Goal: Task Accomplishment & Management: Manage account settings

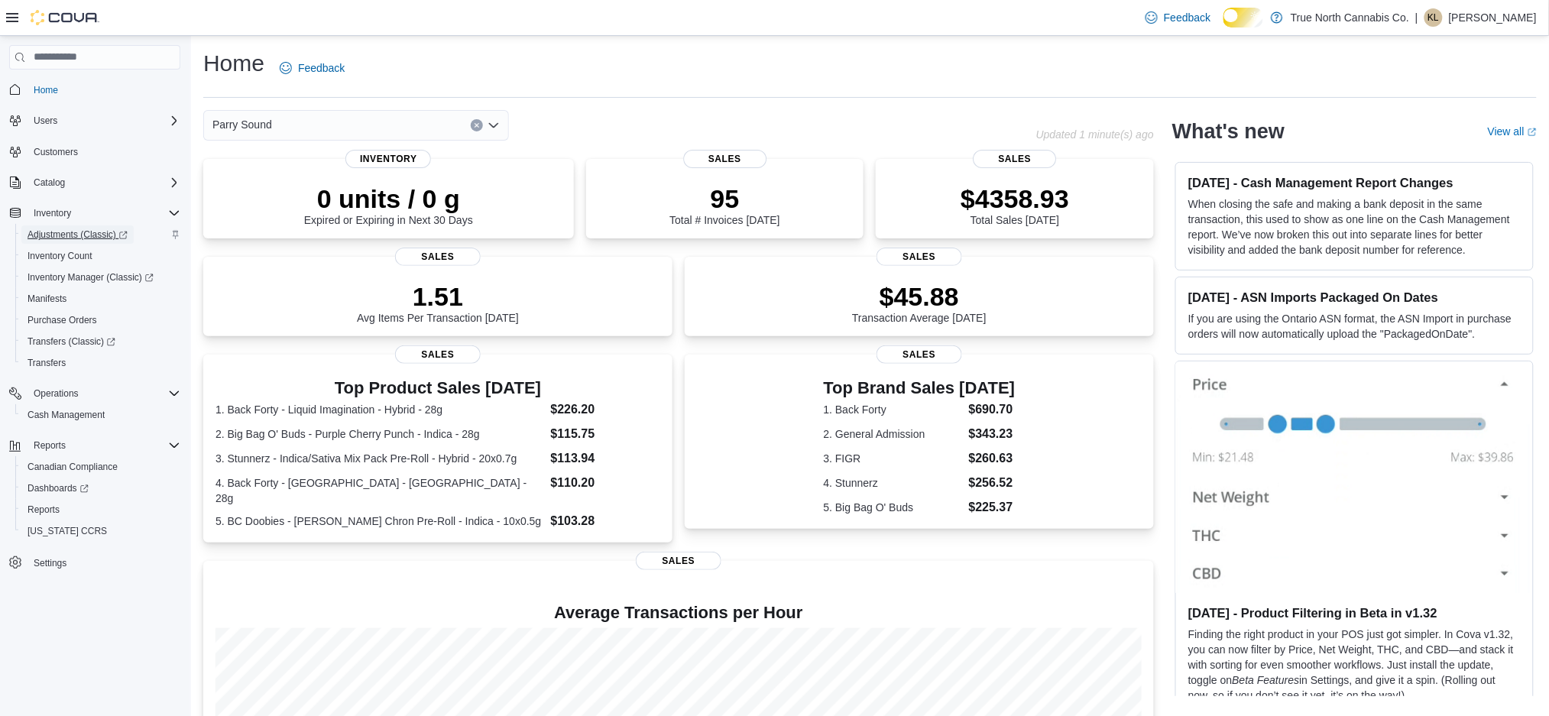
click at [92, 241] on span "Adjustments (Classic)" at bounding box center [78, 234] width 100 height 12
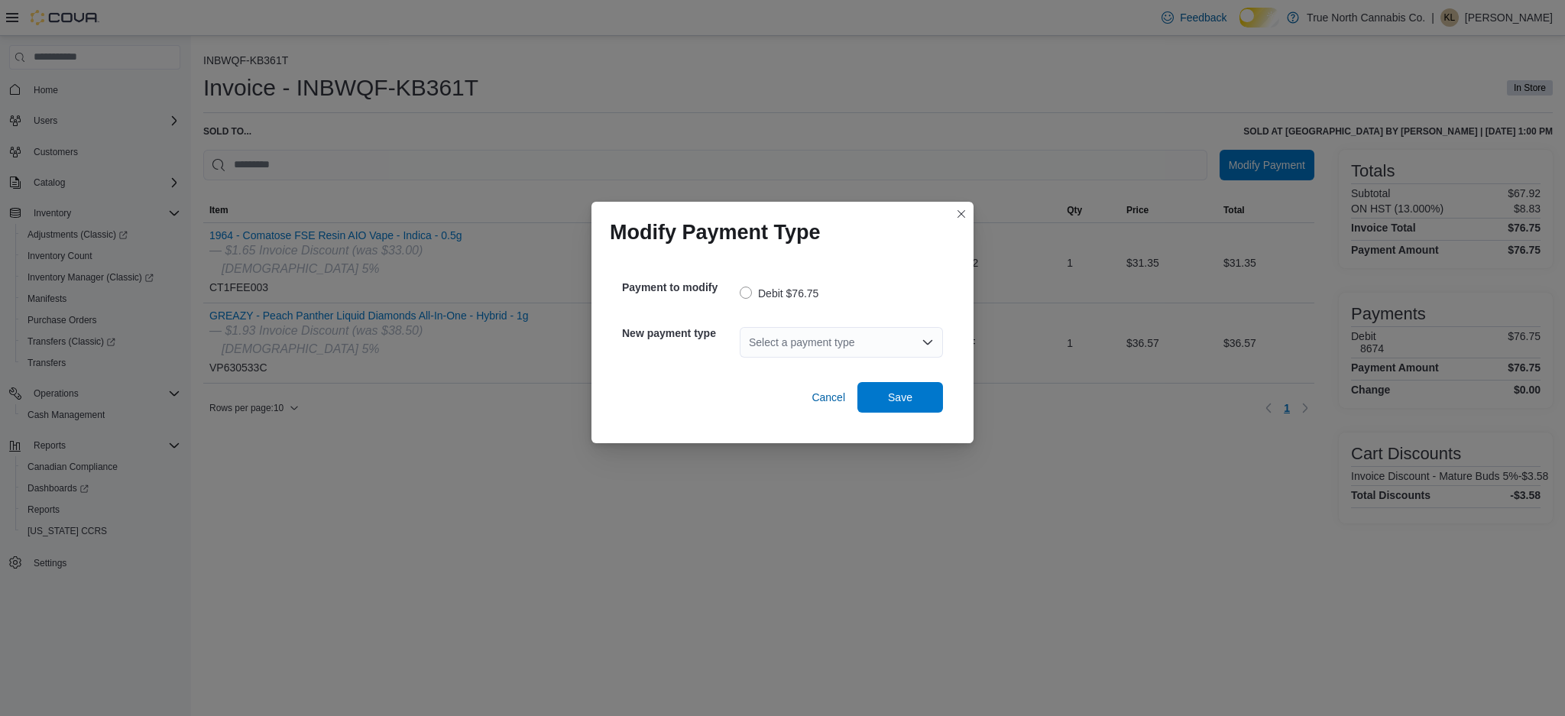
click at [870, 335] on div "Select a payment type" at bounding box center [841, 342] width 203 height 31
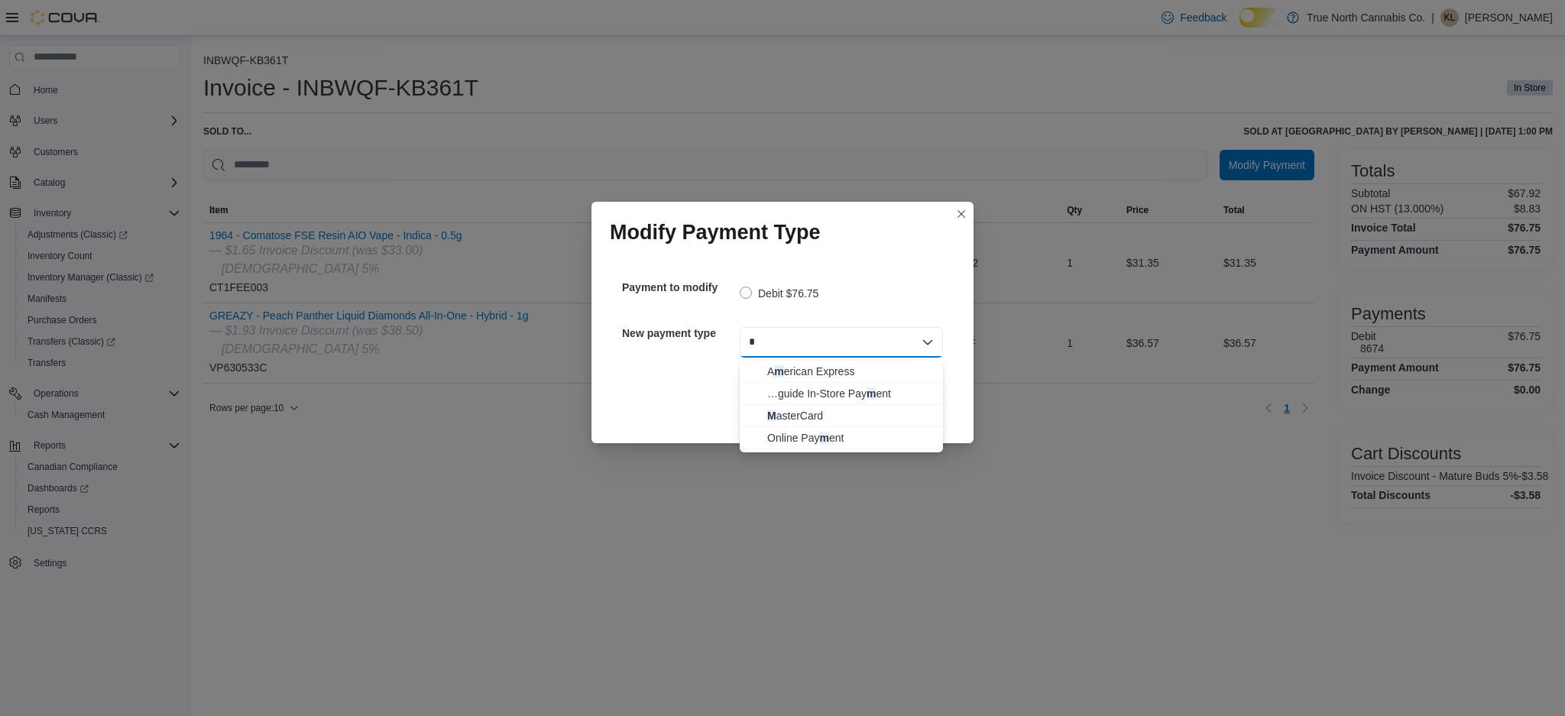
type input "**"
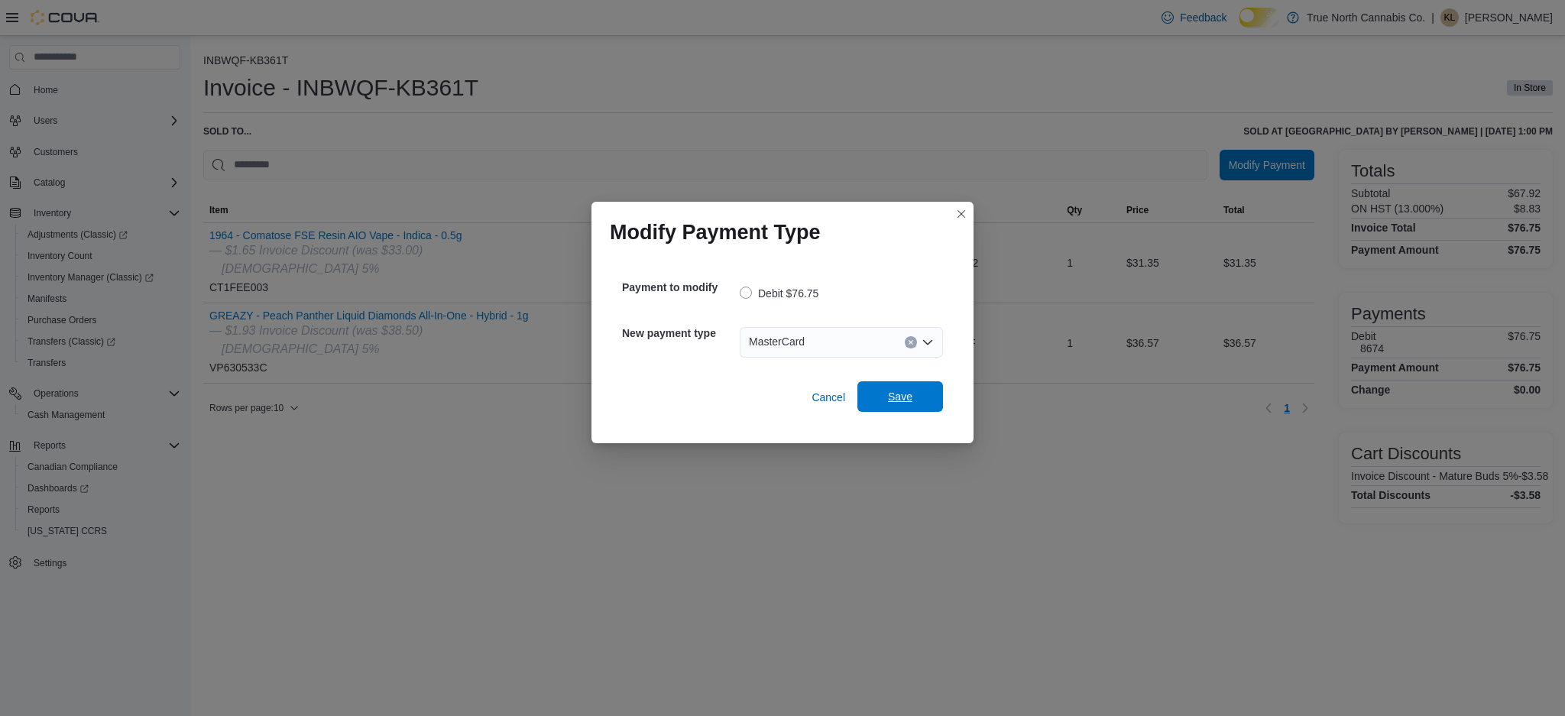
click at [899, 394] on span "Save" at bounding box center [900, 396] width 24 height 15
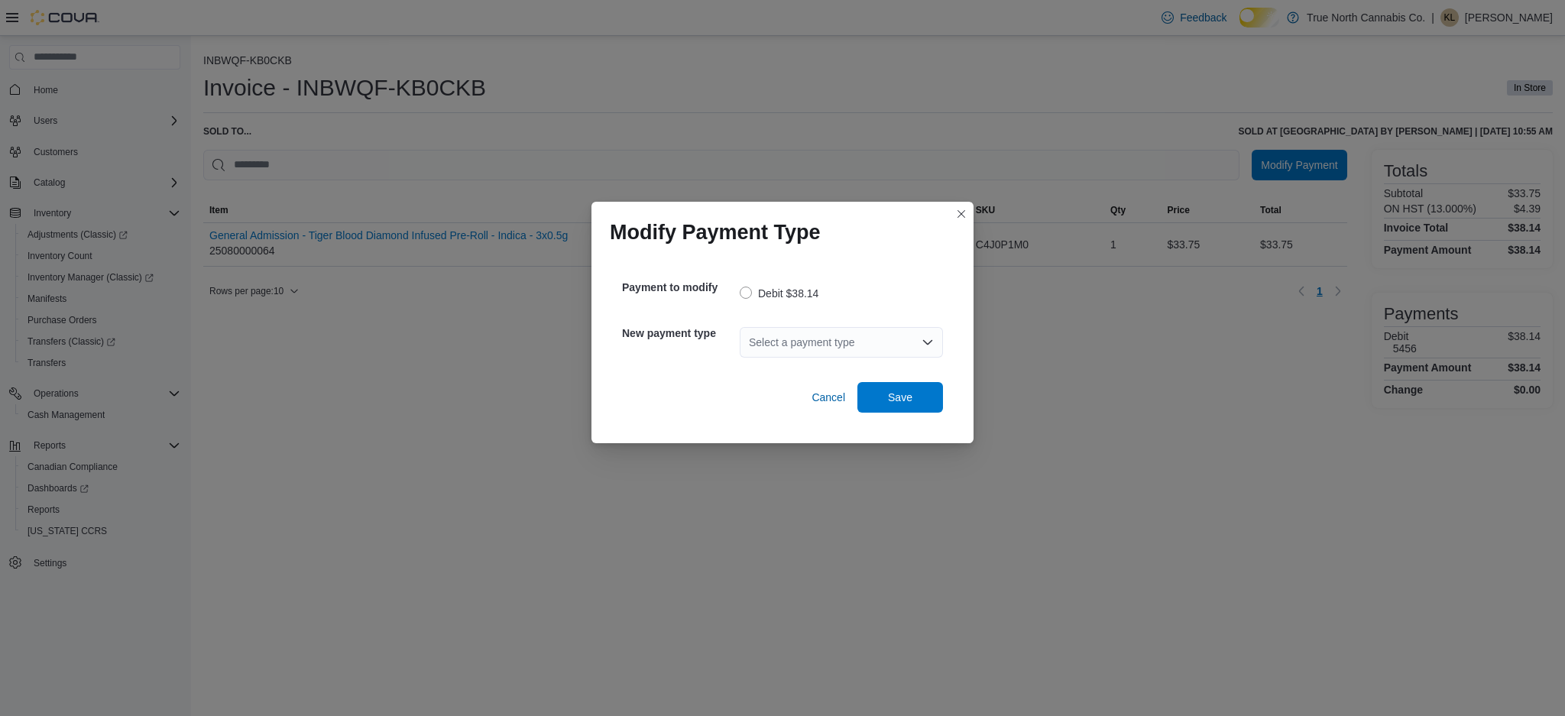
click at [922, 342] on icon "Open list of options" at bounding box center [928, 342] width 12 height 12
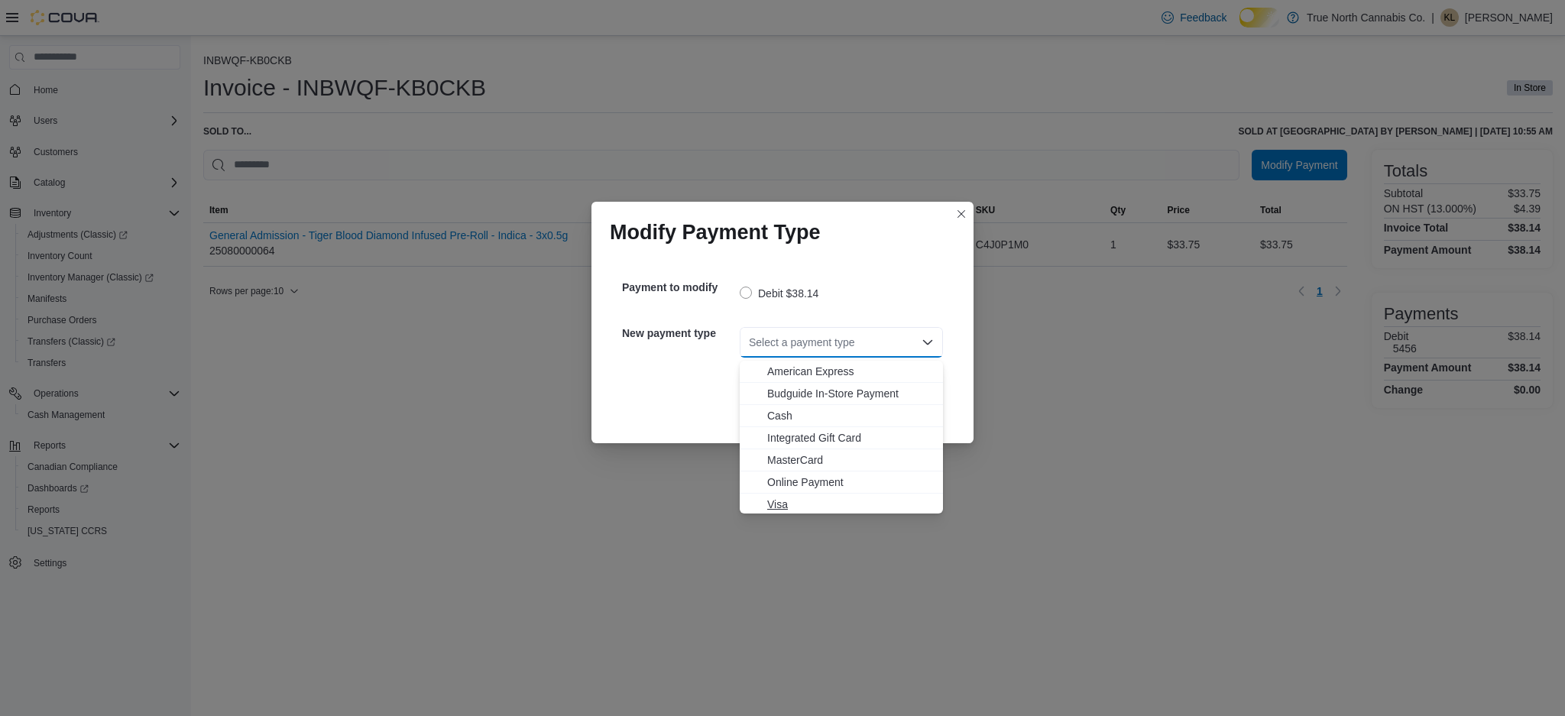
click at [812, 508] on span "Visa" at bounding box center [850, 504] width 167 height 15
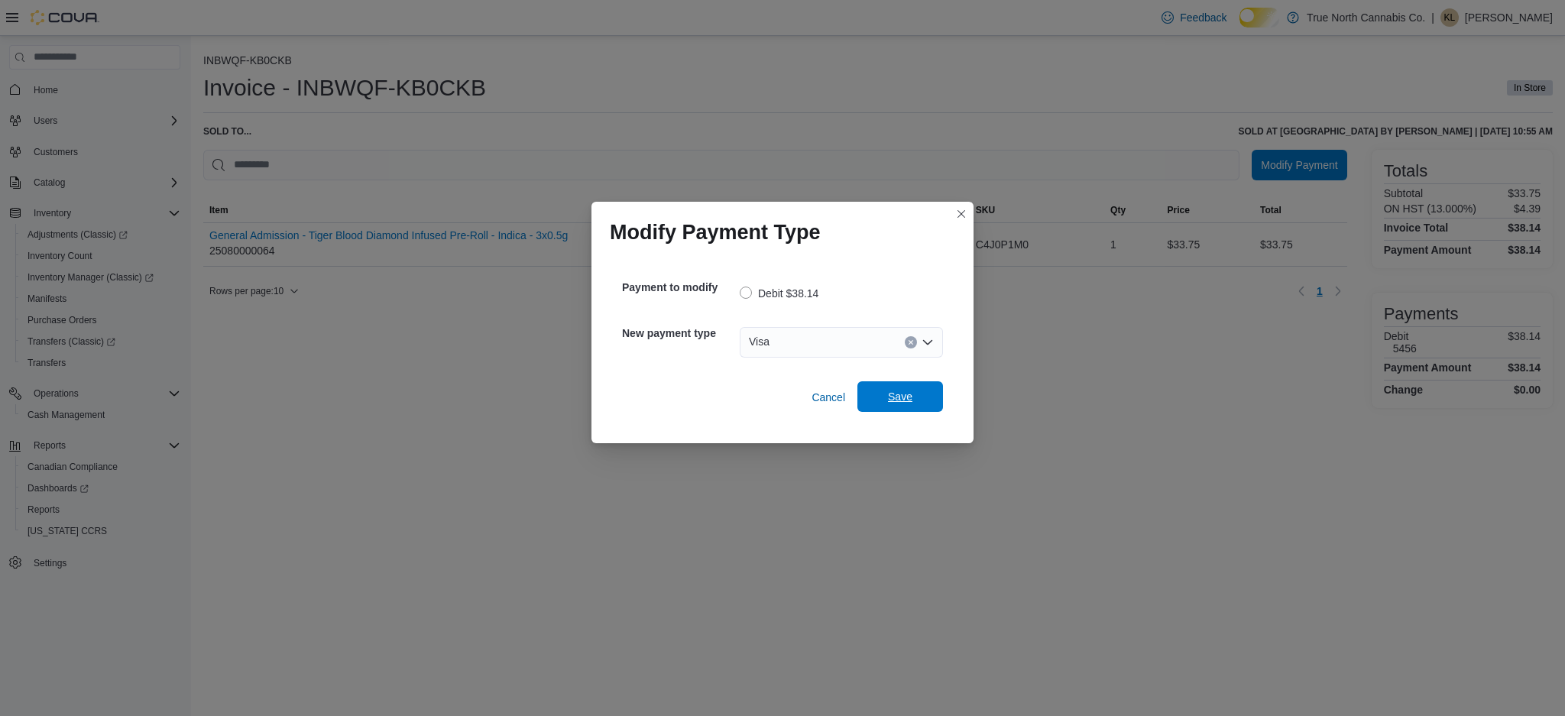
click at [902, 403] on span "Save" at bounding box center [900, 396] width 24 height 15
click at [923, 340] on icon "Open list of options" at bounding box center [928, 342] width 12 height 12
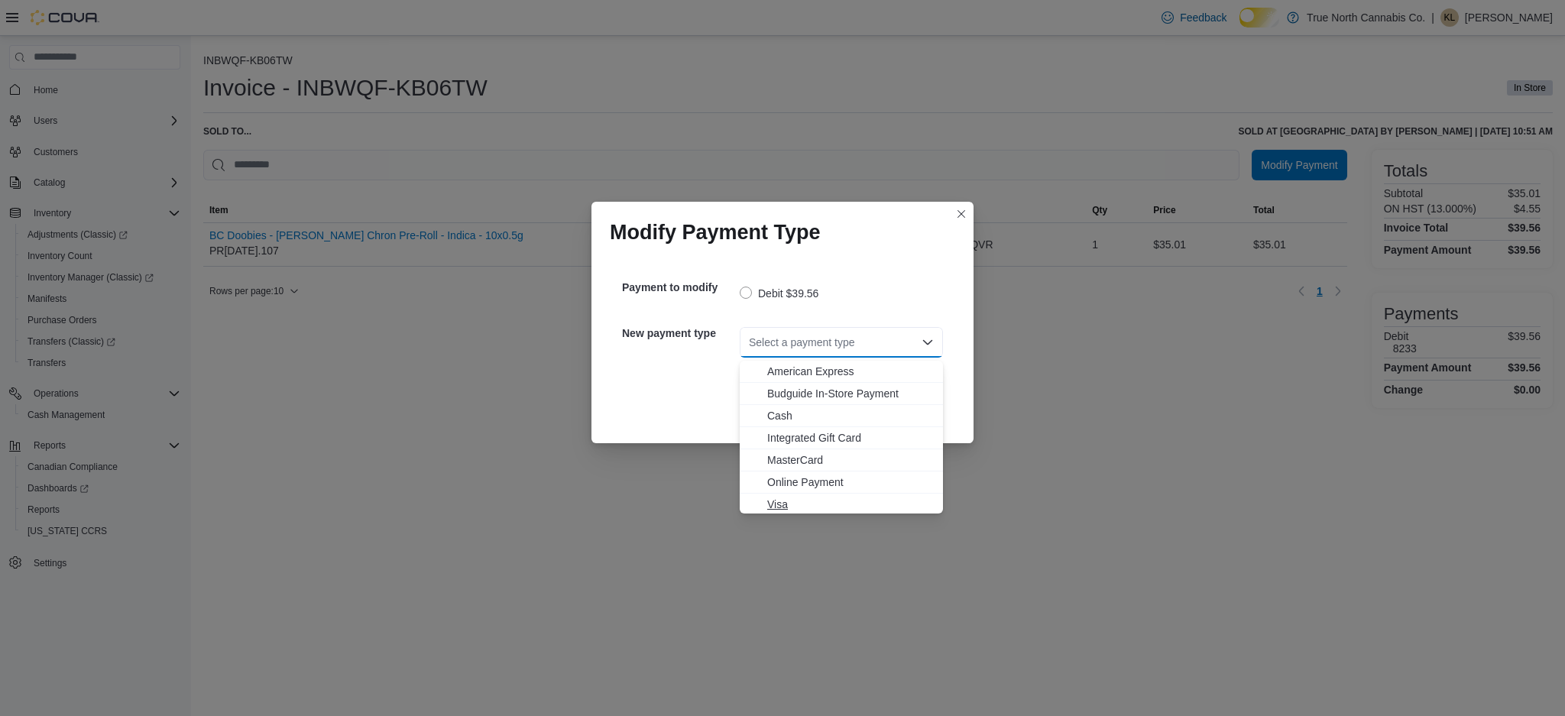
click at [833, 500] on span "Visa" at bounding box center [850, 504] width 167 height 15
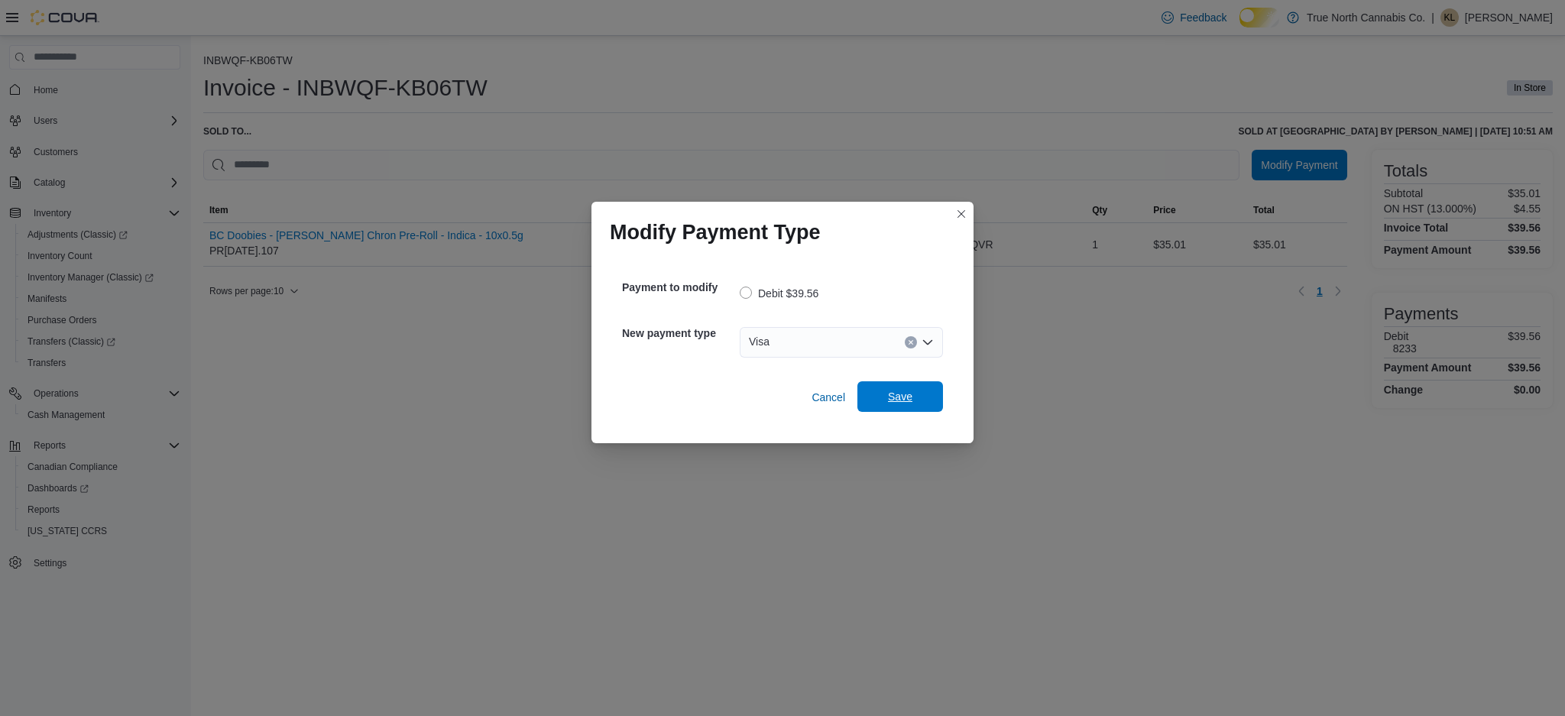
click at [902, 401] on span "Save" at bounding box center [900, 396] width 24 height 15
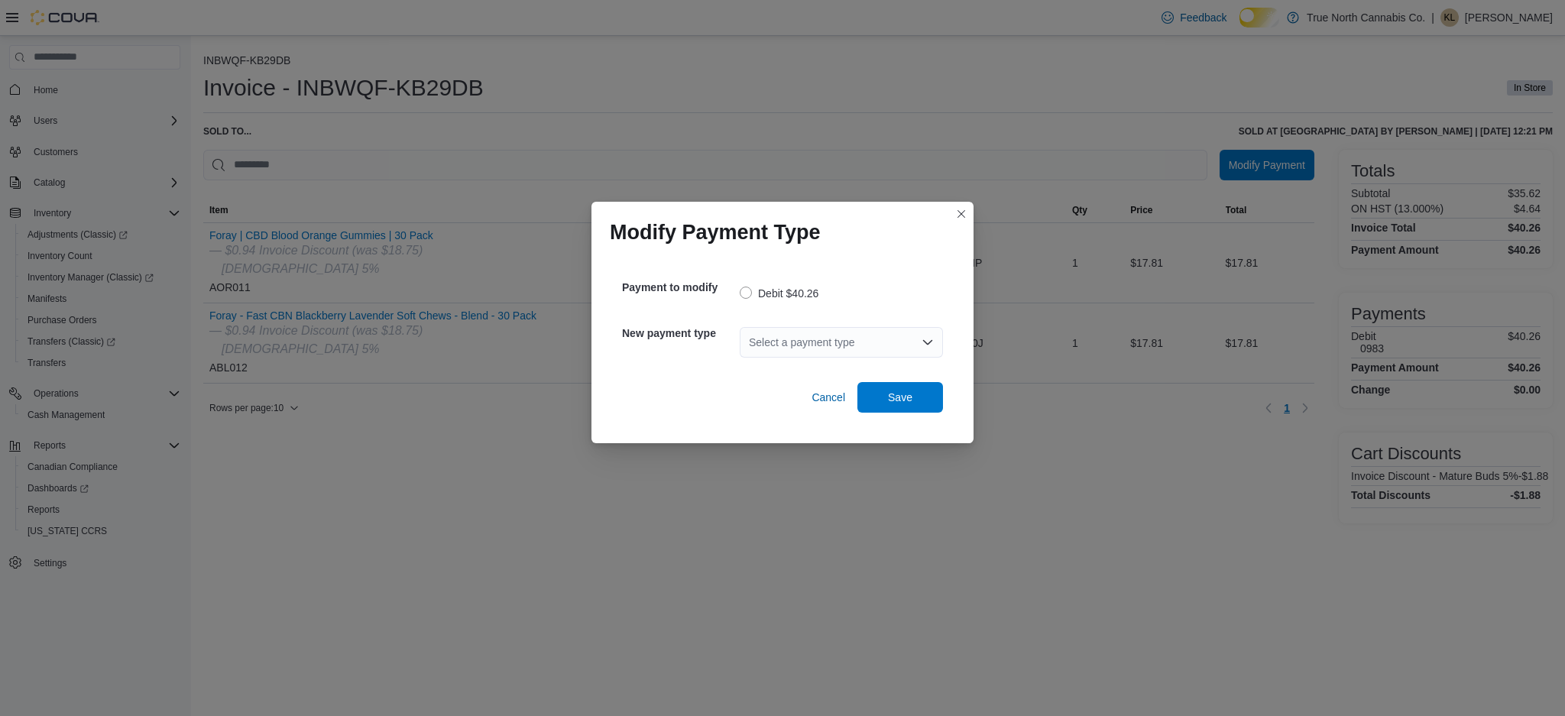
click at [928, 343] on icon "Open list of options" at bounding box center [928, 342] width 12 height 12
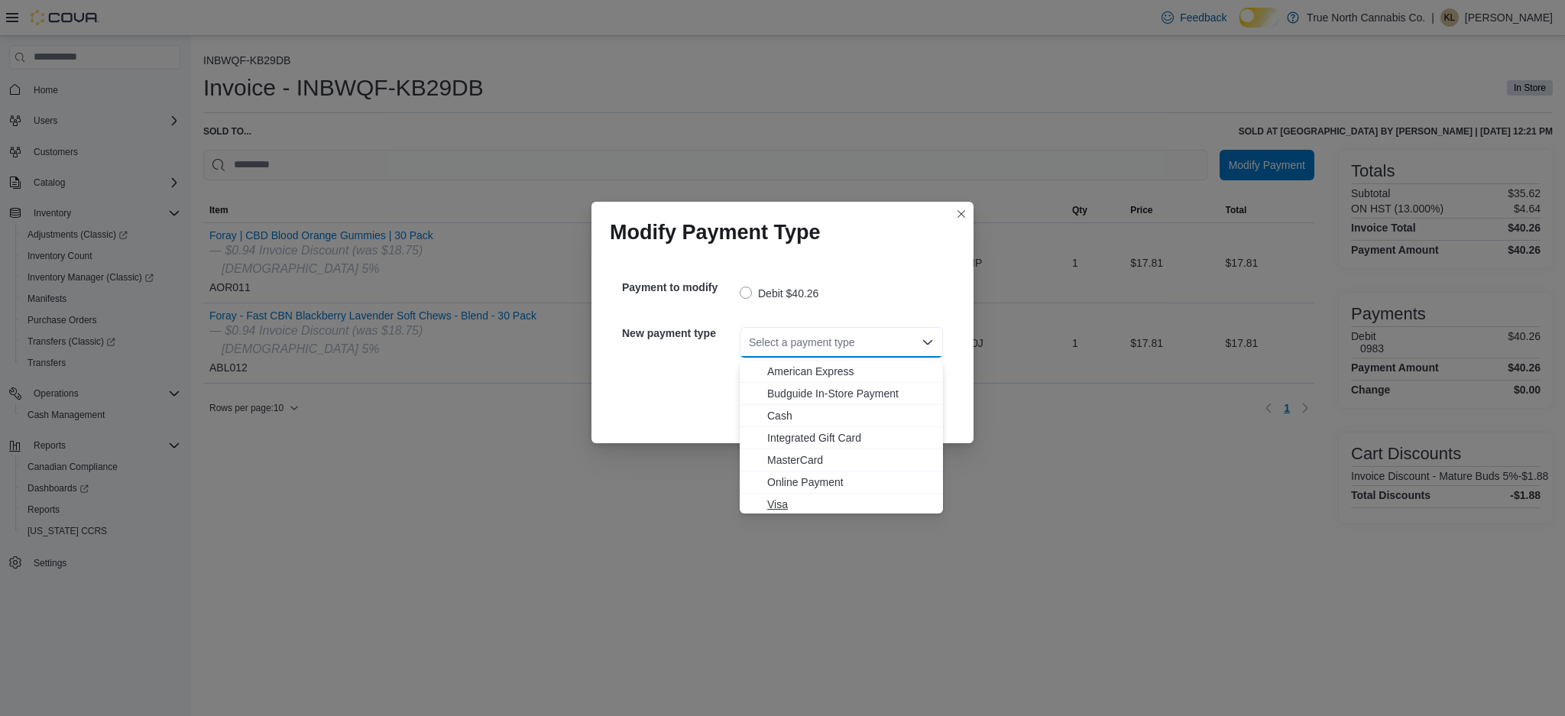
click at [824, 501] on span "Visa" at bounding box center [850, 504] width 167 height 15
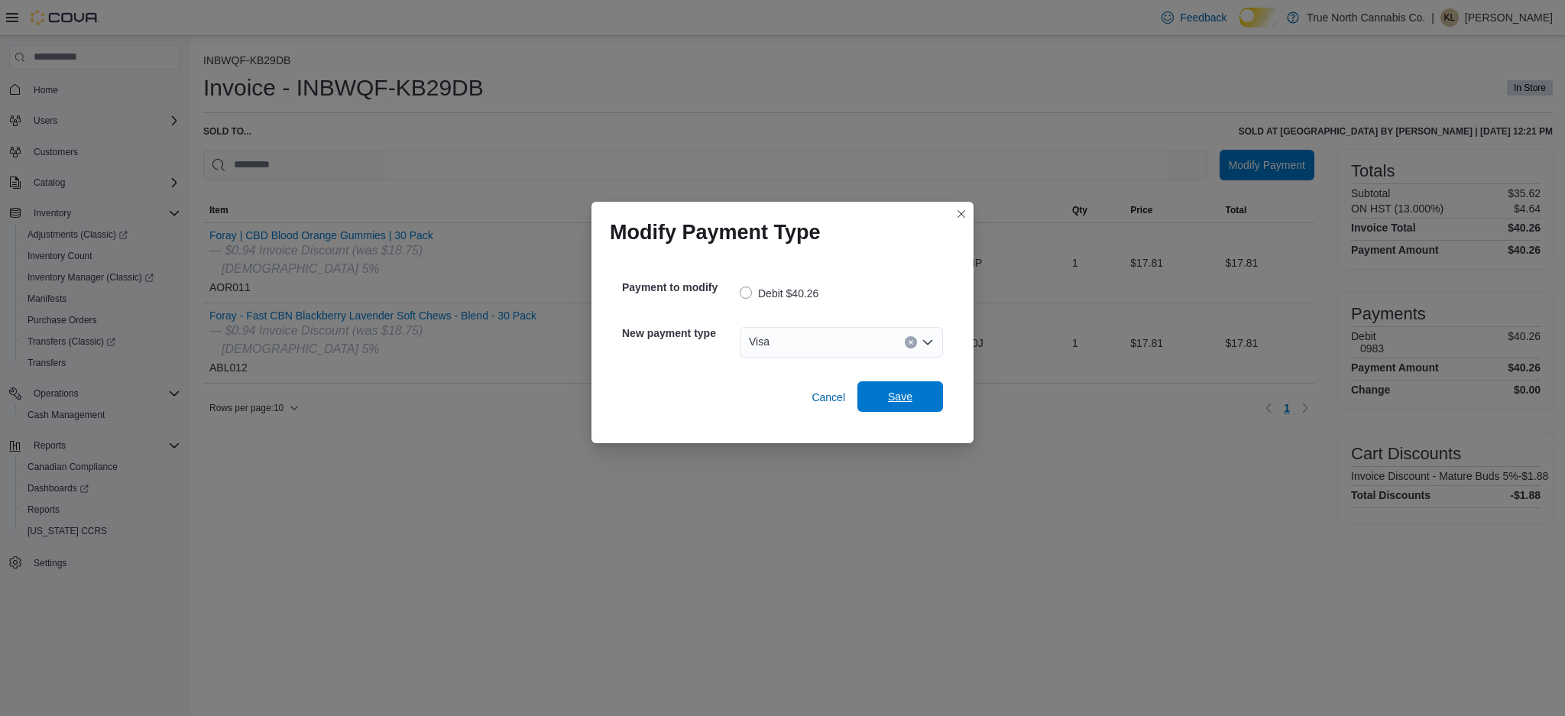
click at [900, 396] on span "Save" at bounding box center [900, 396] width 24 height 15
click at [929, 339] on icon "Open list of options" at bounding box center [928, 342] width 12 height 12
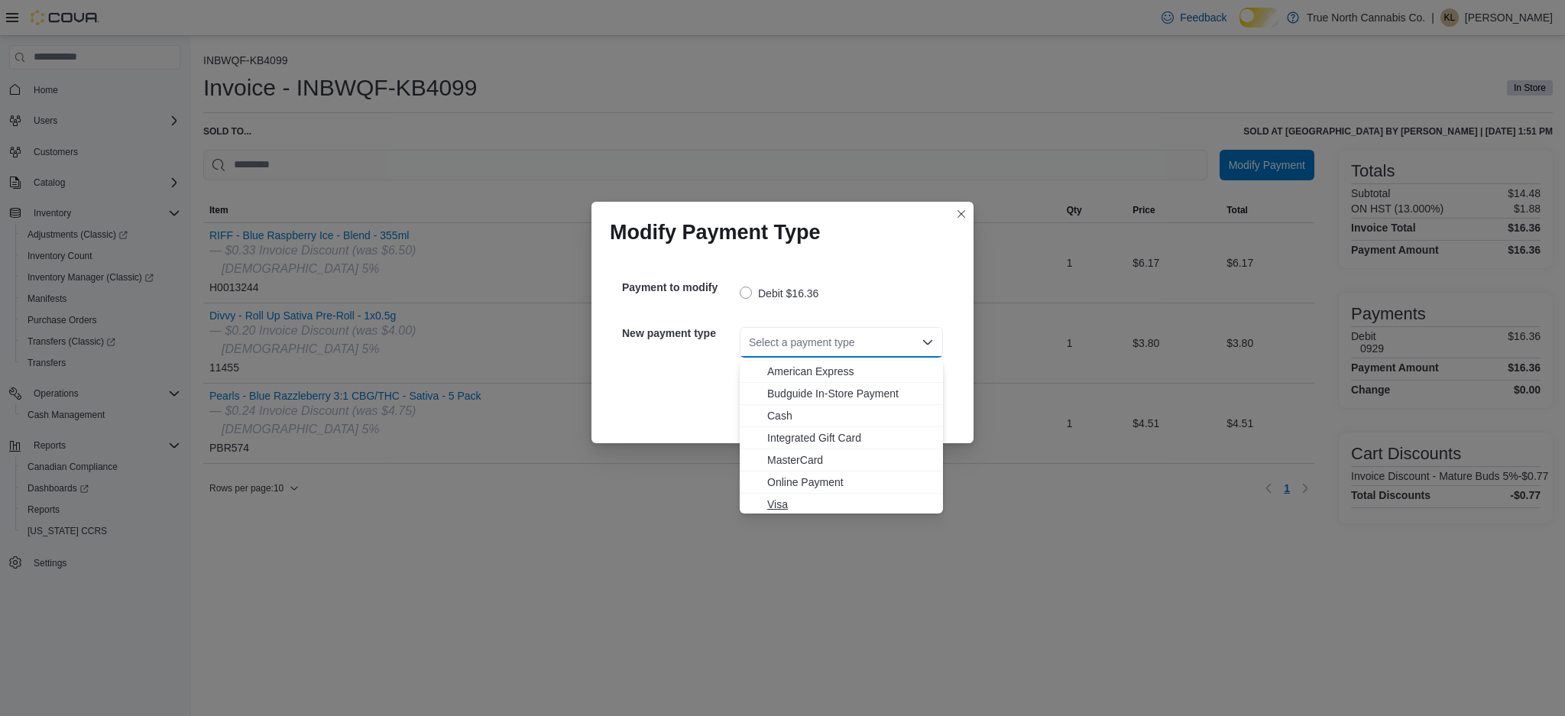
click at [813, 504] on span "Visa" at bounding box center [850, 504] width 167 height 15
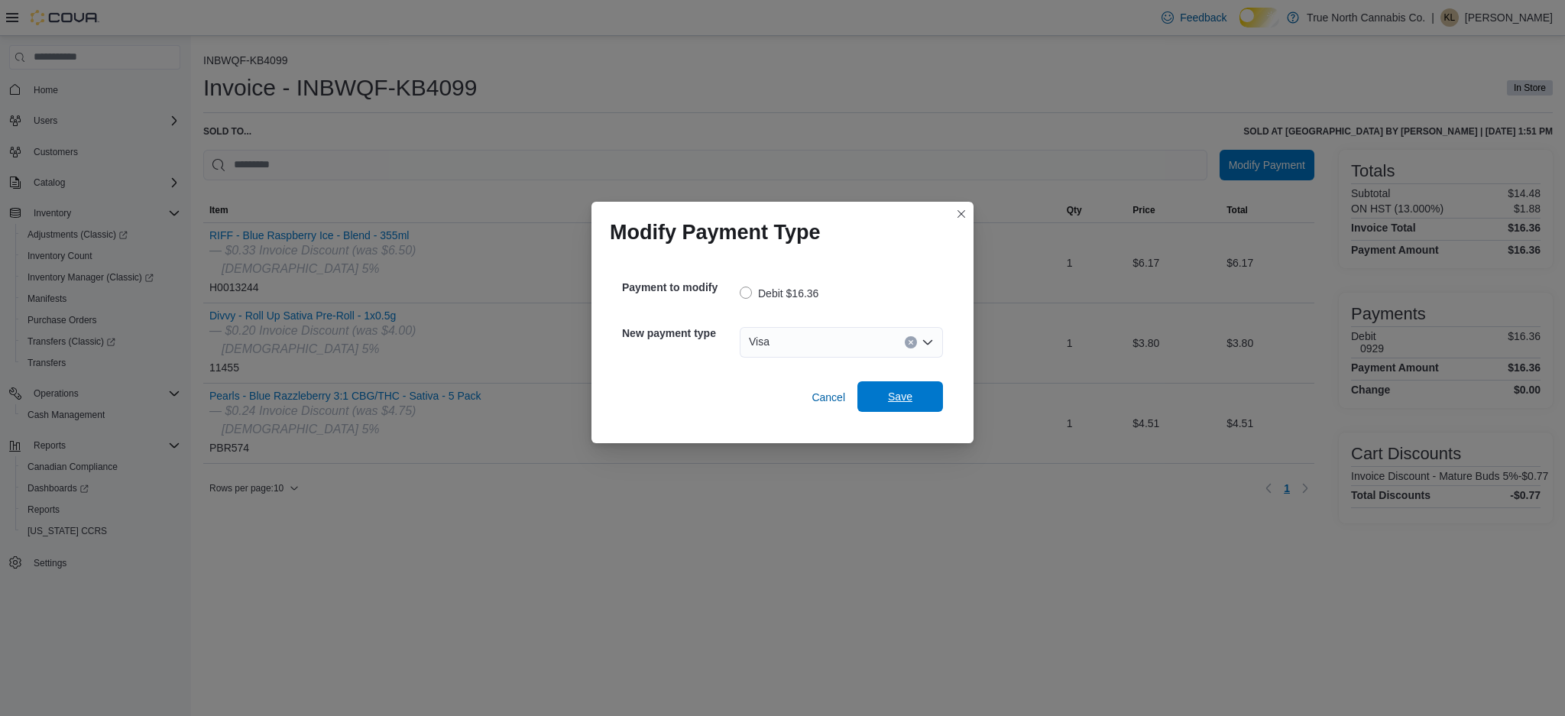
click at [894, 404] on span "Save" at bounding box center [900, 396] width 24 height 15
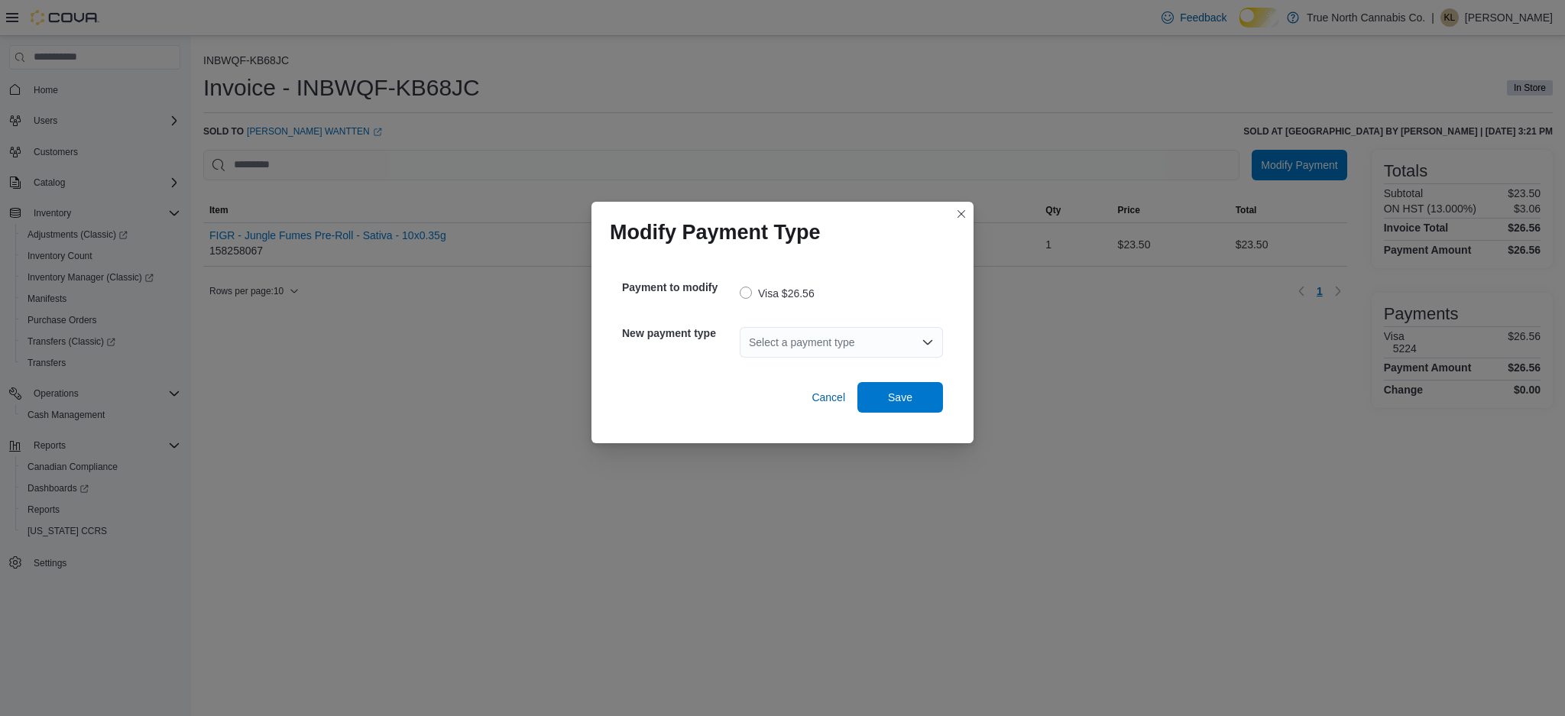
click at [930, 348] on icon "Open list of options" at bounding box center [928, 342] width 12 height 12
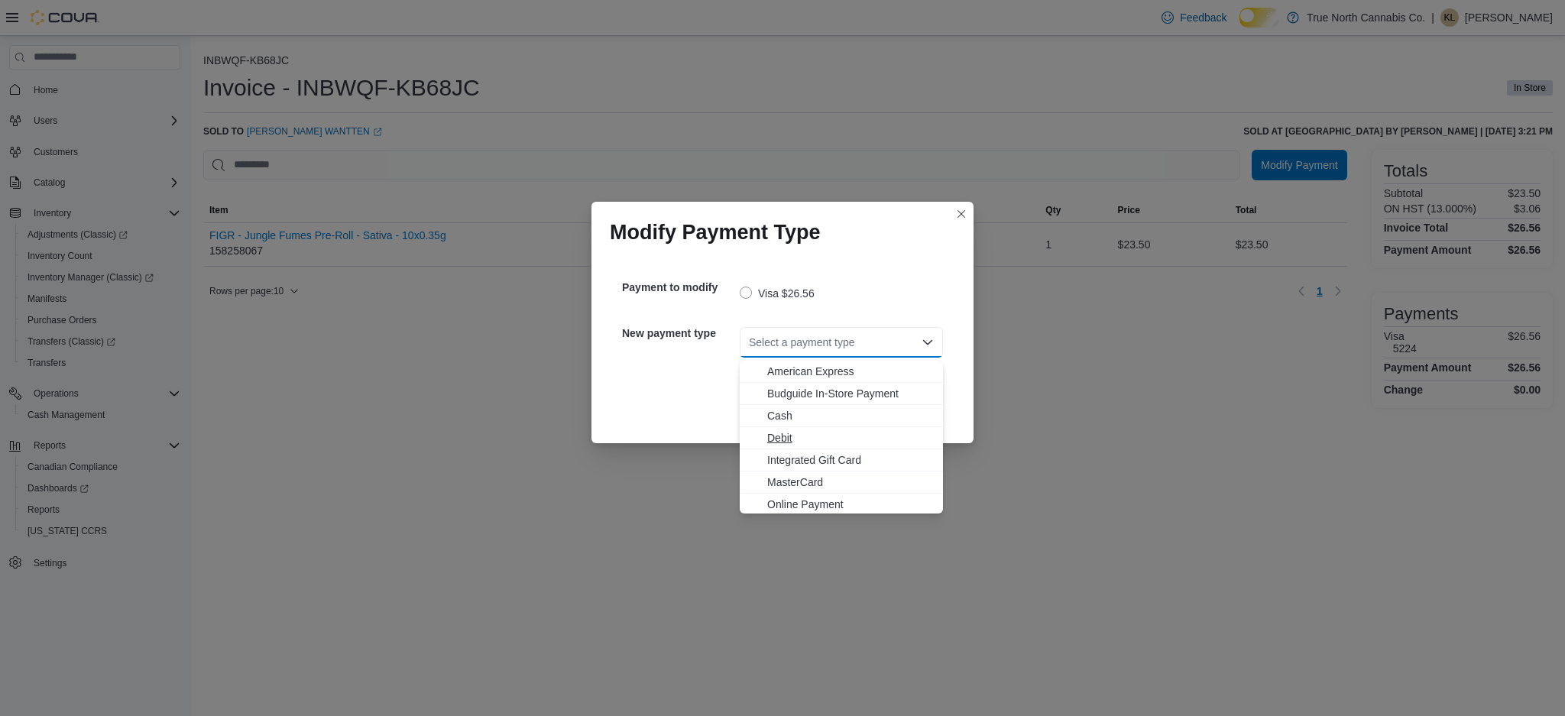
click at [830, 439] on span "Debit" at bounding box center [850, 437] width 167 height 15
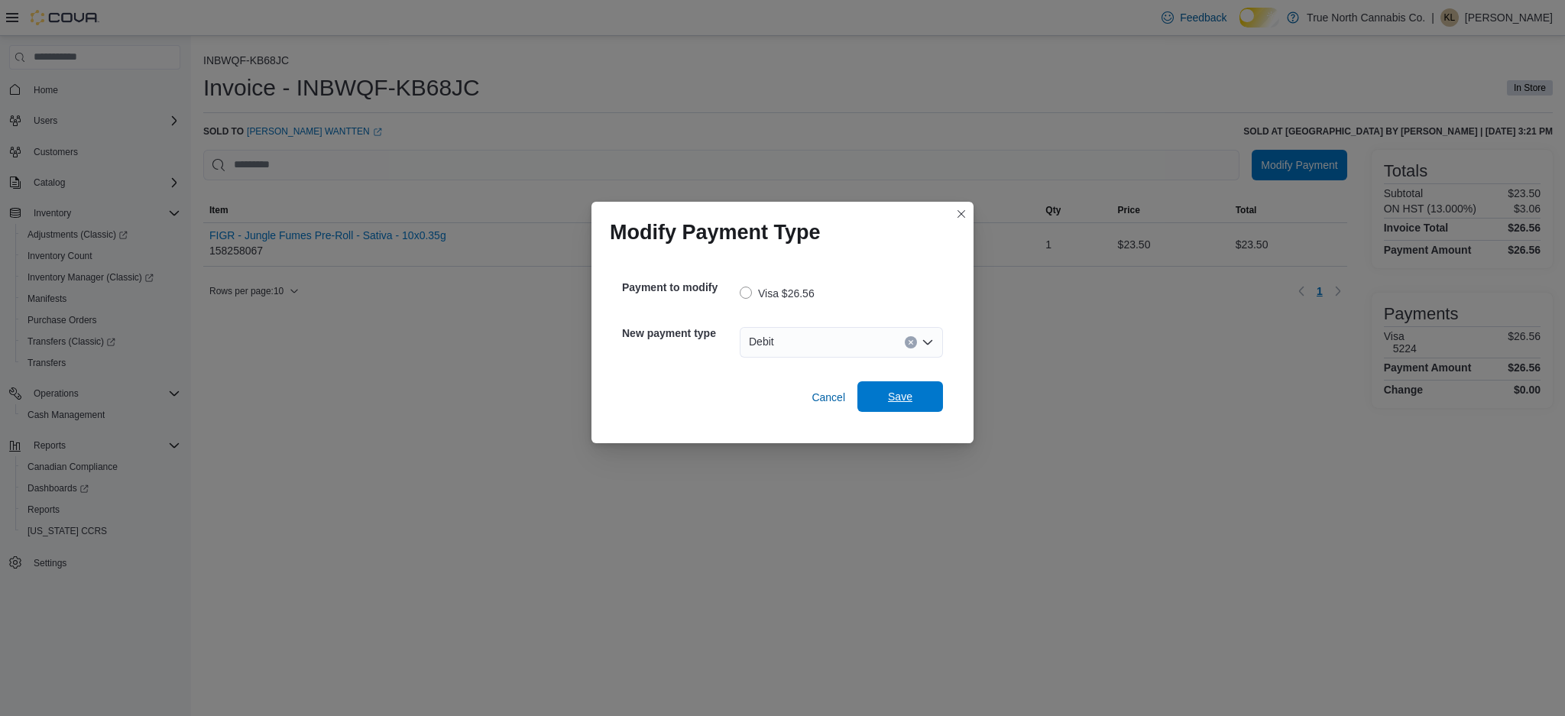
click at [895, 395] on span "Save" at bounding box center [900, 396] width 24 height 15
